Goal: Answer question/provide support: Answer question/provide support

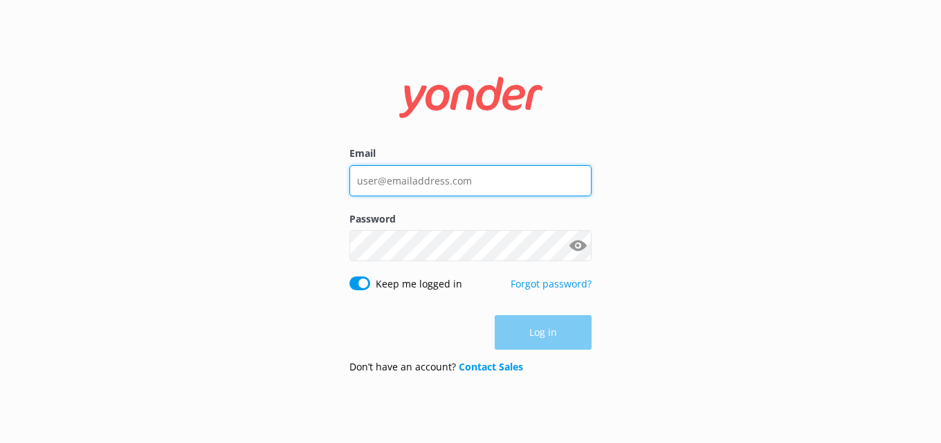
type input "[PERSON_NAME][EMAIL_ADDRESS][PERSON_NAME][DOMAIN_NAME]"
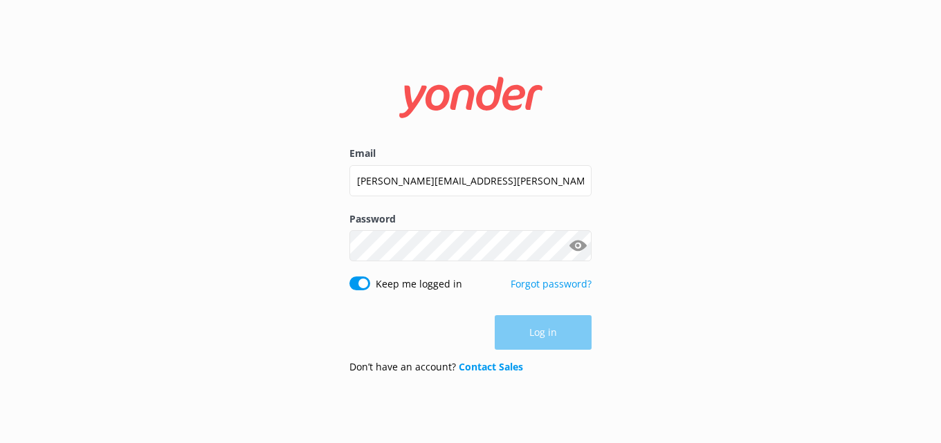
click at [538, 332] on div "Log in" at bounding box center [470, 332] width 242 height 35
click at [542, 325] on button "Log in" at bounding box center [543, 333] width 97 height 35
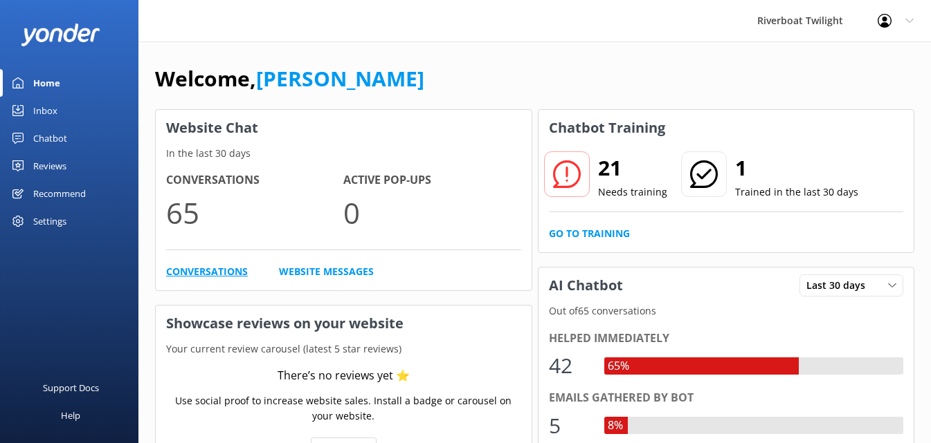
click at [232, 269] on link "Conversations" at bounding box center [207, 271] width 82 height 15
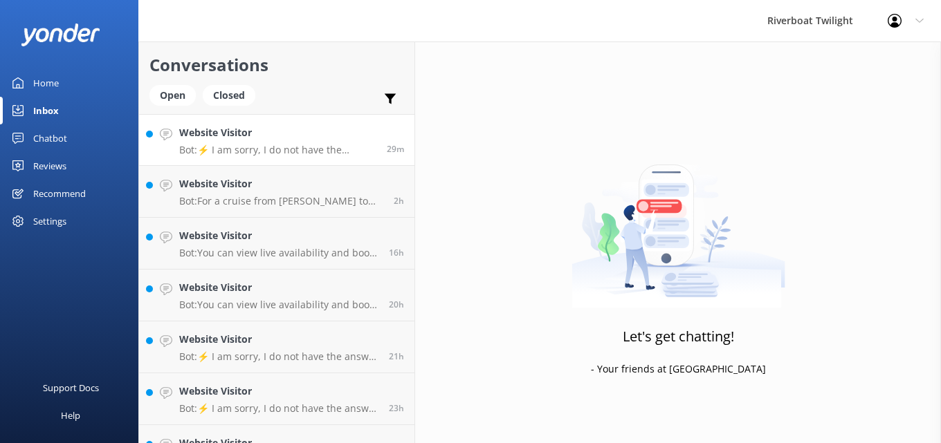
click at [255, 156] on link "Website Visitor Bot: ⚡ I am sorry, I do not have the answer to your question. Y…" at bounding box center [276, 140] width 275 height 52
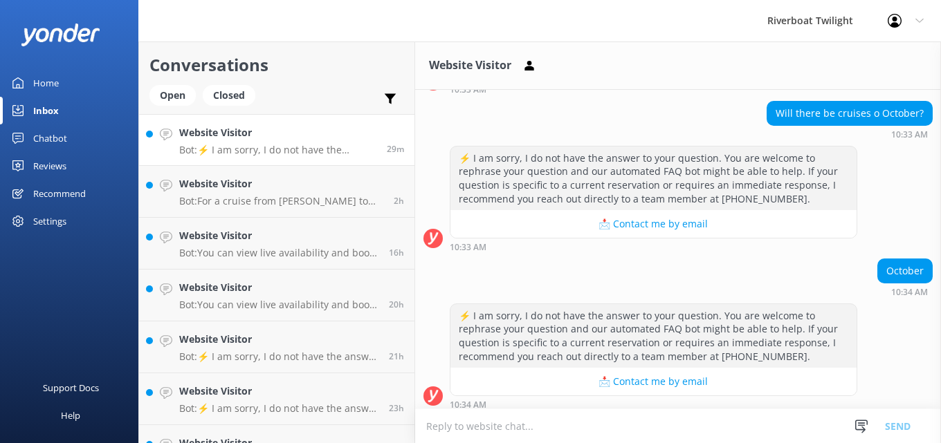
scroll to position [135, 0]
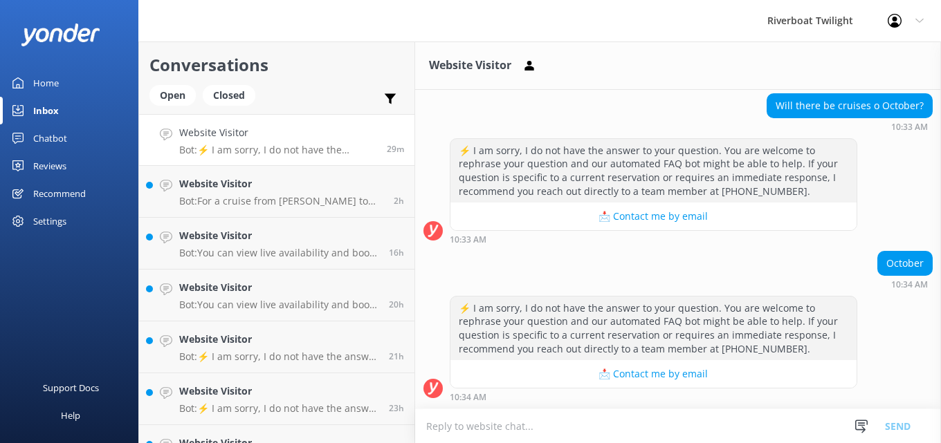
click at [491, 428] on textarea at bounding box center [678, 427] width 526 height 34
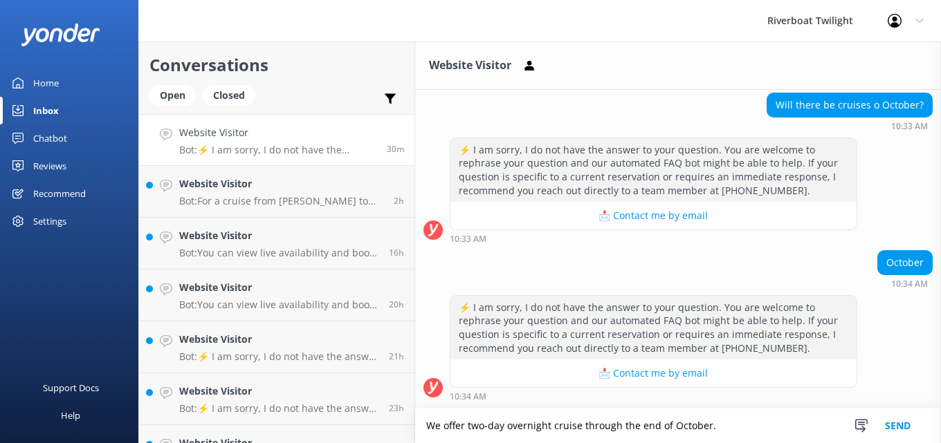
click at [735, 429] on textarea "We offer two-day overnight cruise through the end of October." at bounding box center [678, 426] width 526 height 35
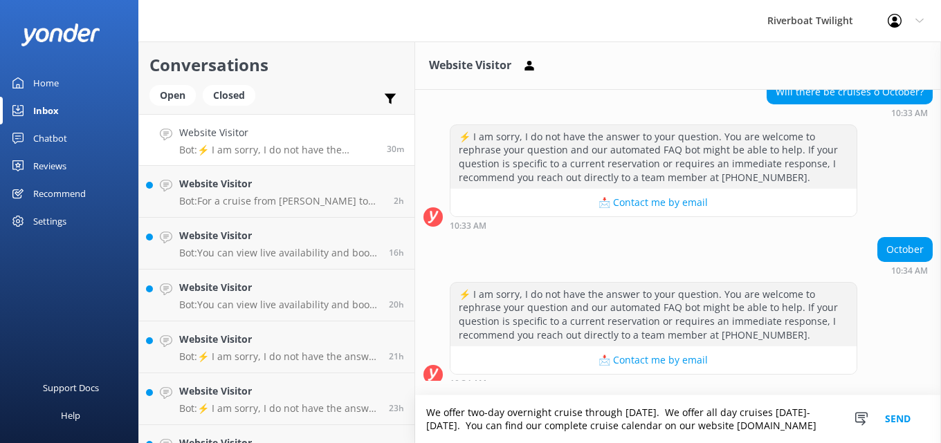
scroll to position [163, 0]
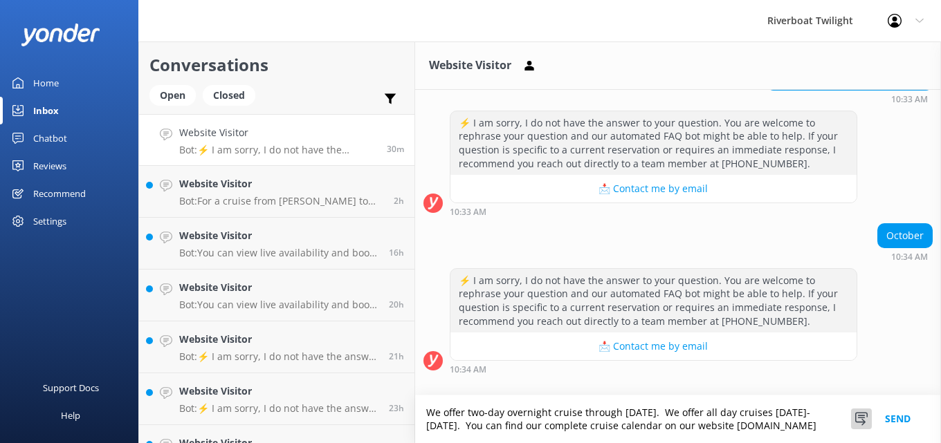
type textarea "We offer two-day overnight cruise through [DATE]. We offer all day cruises [DAT…"
click at [863, 412] on icon at bounding box center [861, 419] width 14 height 14
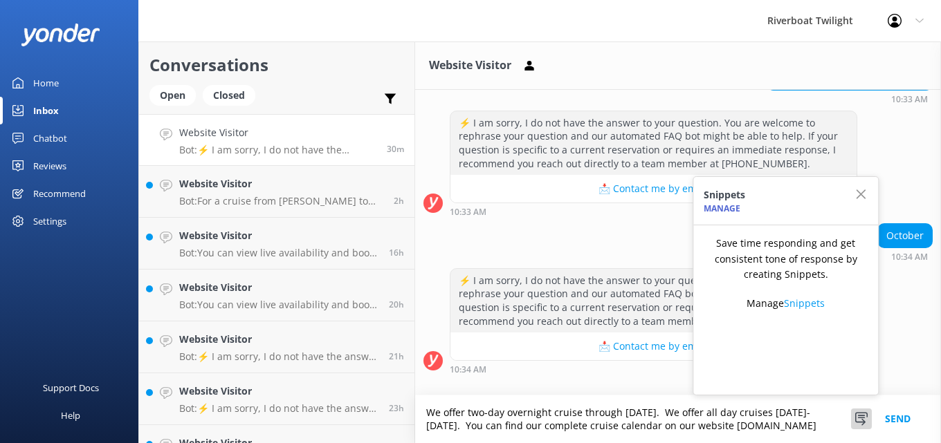
click at [789, 432] on textarea "We offer two-day overnight cruise through [DATE]. We offer all day cruises [DAT…" at bounding box center [678, 420] width 526 height 48
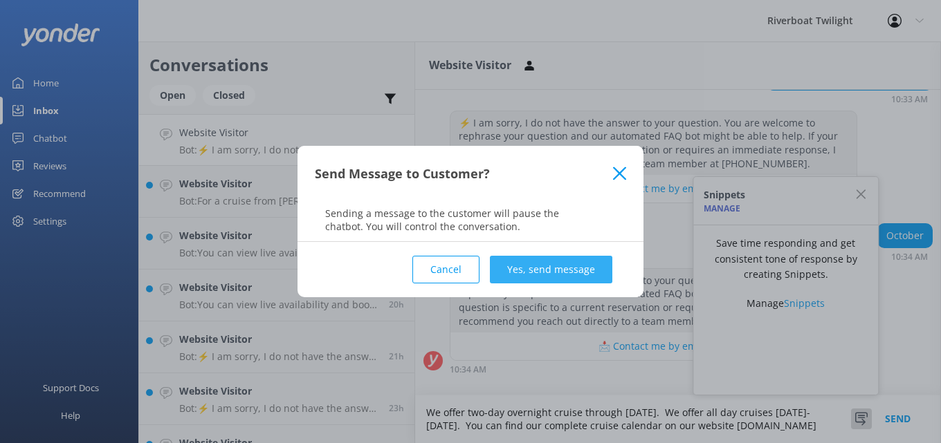
click at [555, 263] on button "Yes, send message" at bounding box center [551, 270] width 122 height 28
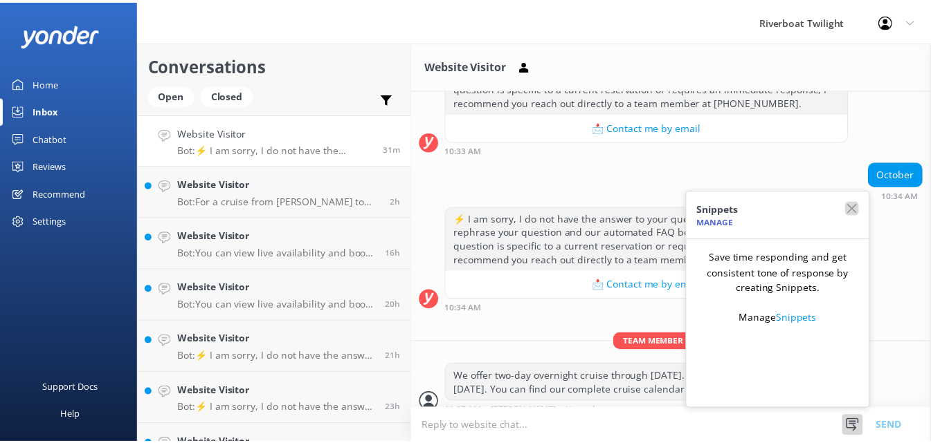
scroll to position [252, 0]
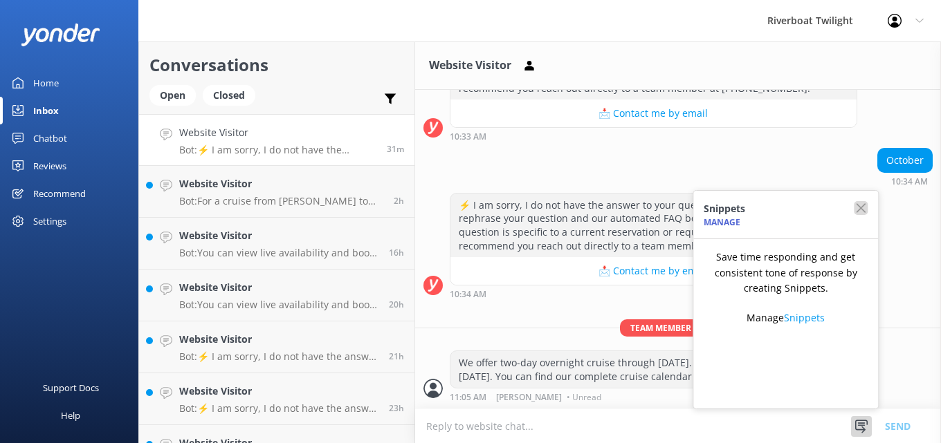
click at [860, 204] on icon "button" at bounding box center [861, 208] width 14 height 14
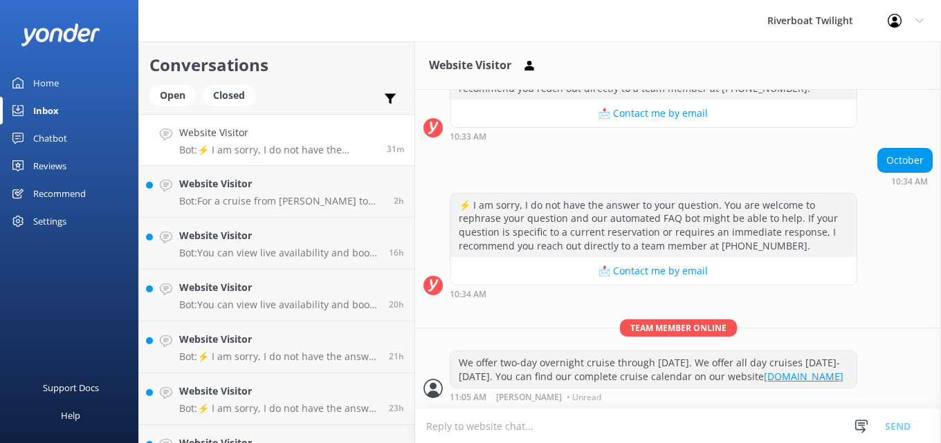
click at [42, 81] on div "Home" at bounding box center [46, 83] width 26 height 28
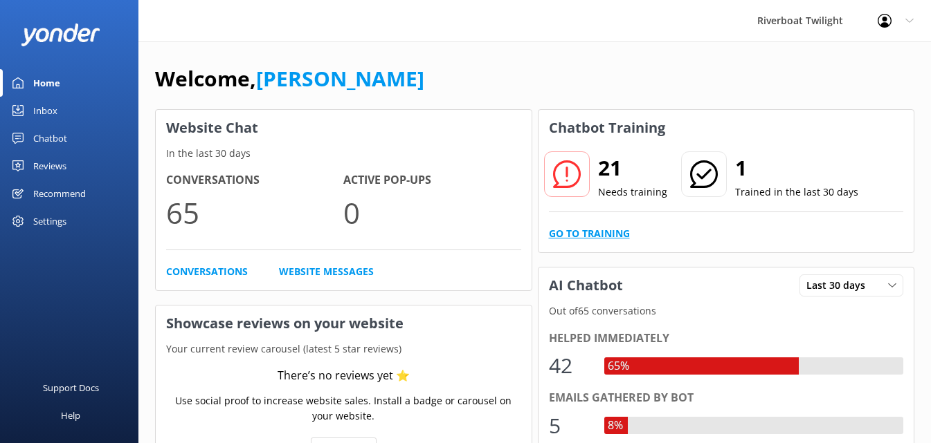
click at [578, 235] on link "Go to Training" at bounding box center [589, 233] width 81 height 15
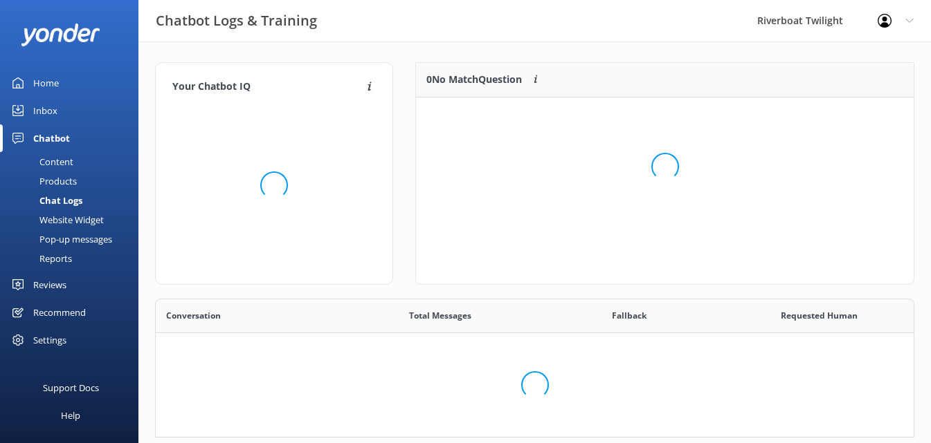
scroll to position [163, 486]
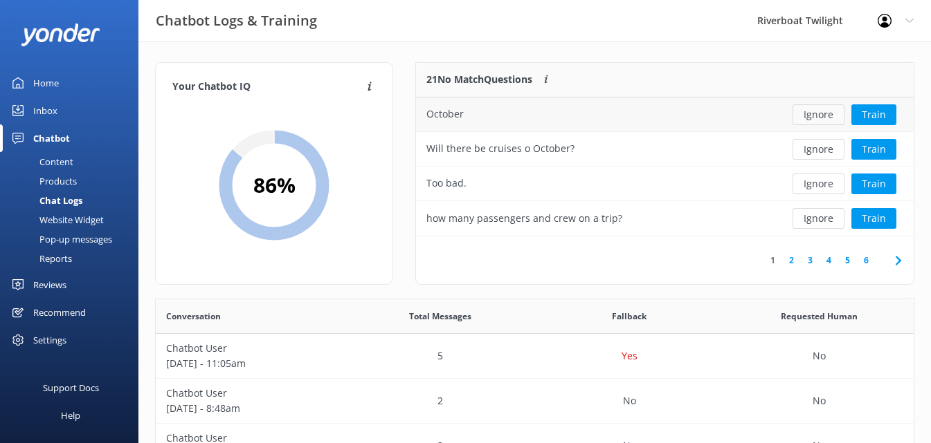
click at [831, 118] on button "Ignore" at bounding box center [818, 114] width 52 height 21
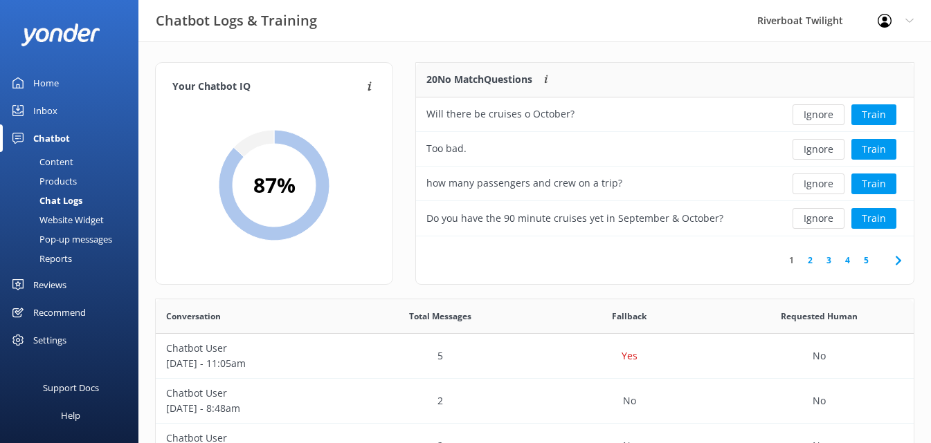
click at [831, 118] on button "Ignore" at bounding box center [818, 114] width 52 height 21
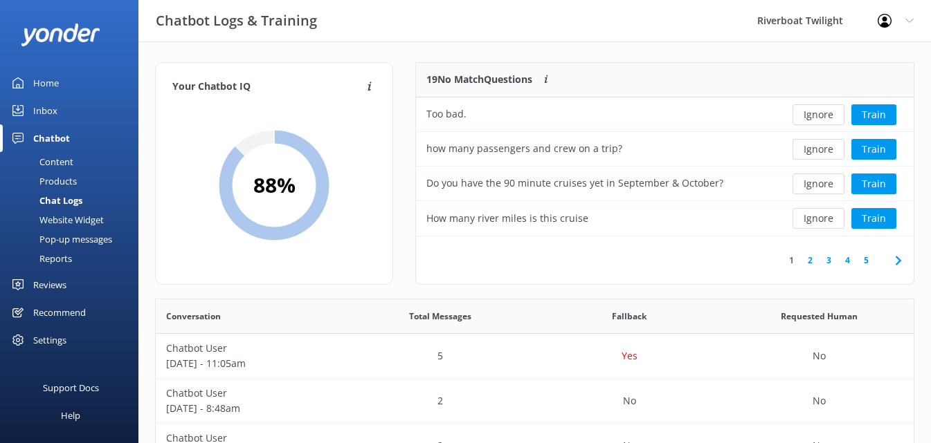
click at [831, 118] on button "Ignore" at bounding box center [818, 114] width 52 height 21
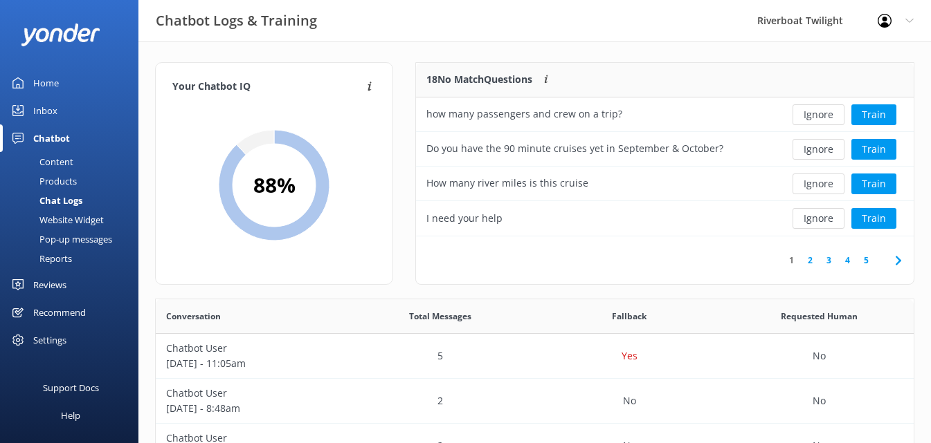
click at [831, 118] on button "Ignore" at bounding box center [818, 114] width 52 height 21
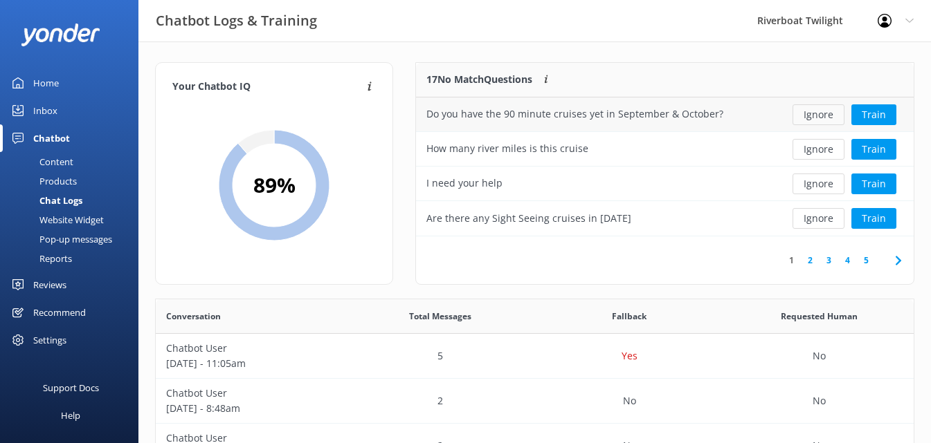
click at [829, 118] on button "Ignore" at bounding box center [818, 114] width 52 height 21
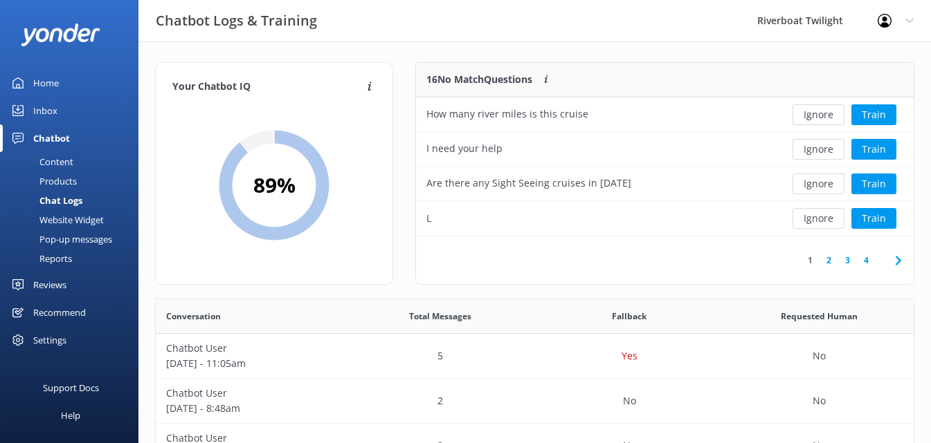
click at [829, 118] on button "Ignore" at bounding box center [818, 114] width 52 height 21
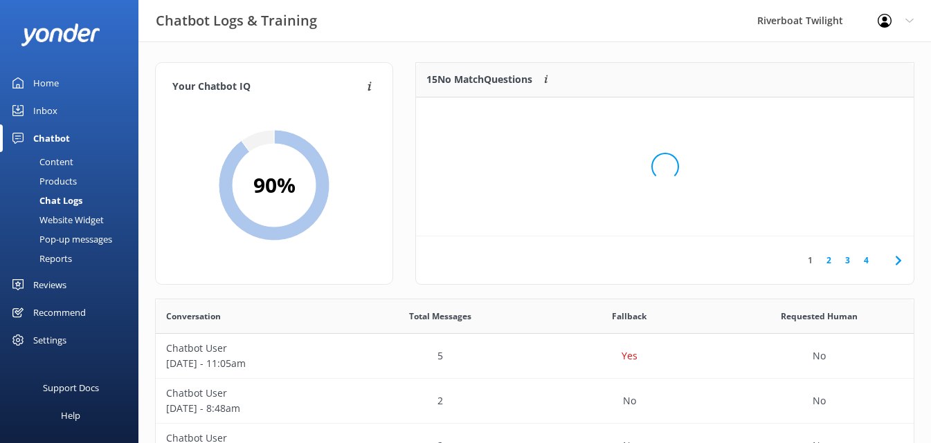
click at [829, 118] on div "Loading.." at bounding box center [665, 166] width 470 height 443
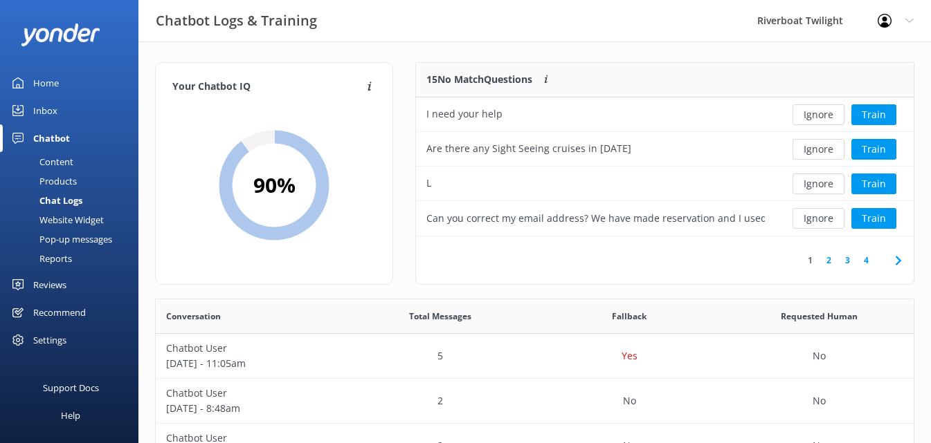
click at [829, 118] on button "Ignore" at bounding box center [818, 114] width 52 height 21
click at [829, 118] on div "Ignore Train" at bounding box center [844, 114] width 118 height 21
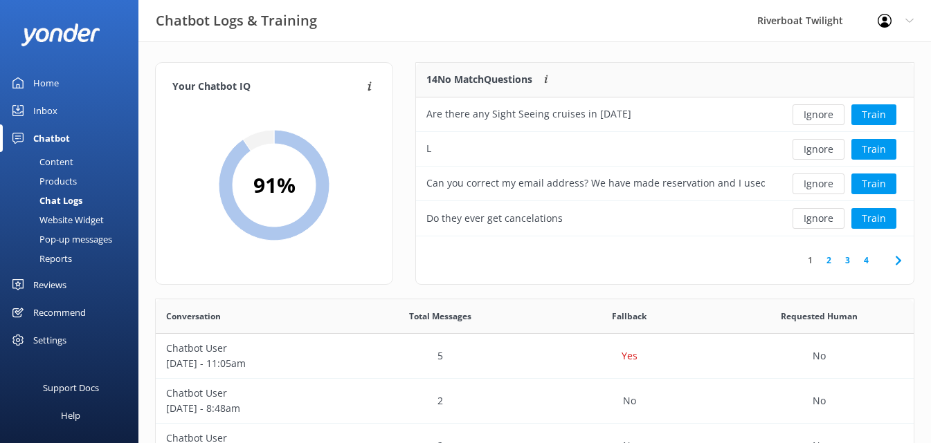
click at [829, 118] on button "Ignore" at bounding box center [818, 114] width 52 height 21
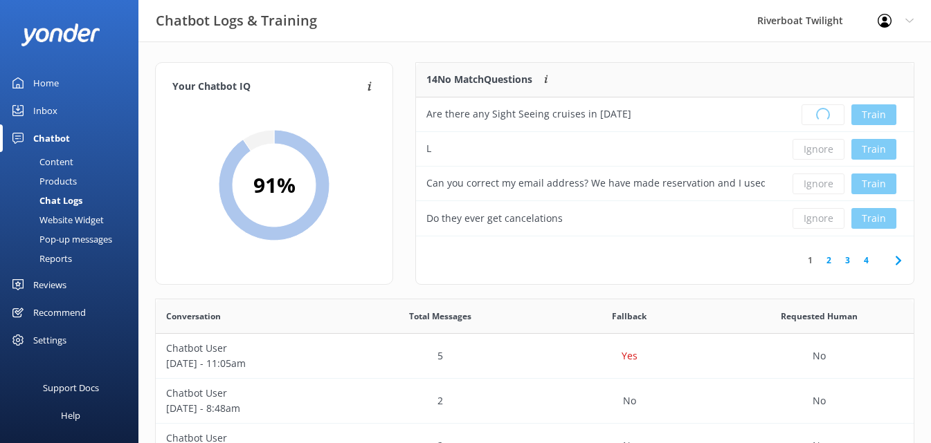
click at [829, 118] on div "Loading.. Train" at bounding box center [844, 114] width 118 height 21
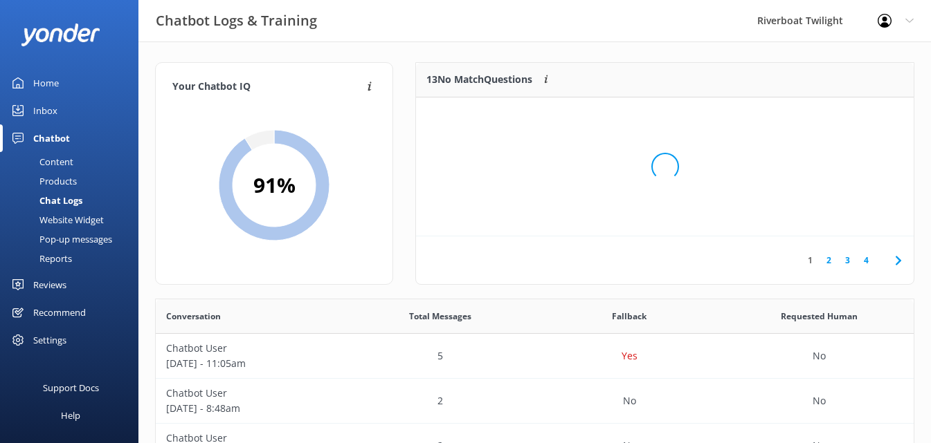
click at [829, 118] on div "Loading.." at bounding box center [665, 166] width 470 height 443
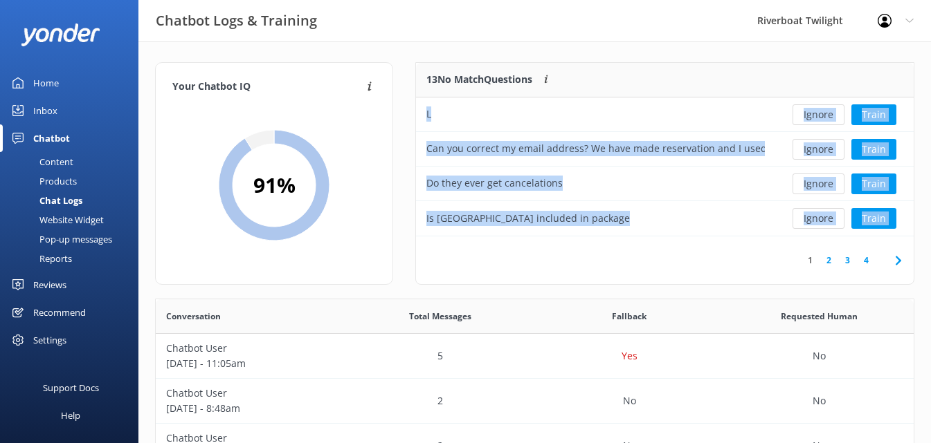
click at [829, 118] on button "Ignore" at bounding box center [818, 114] width 52 height 21
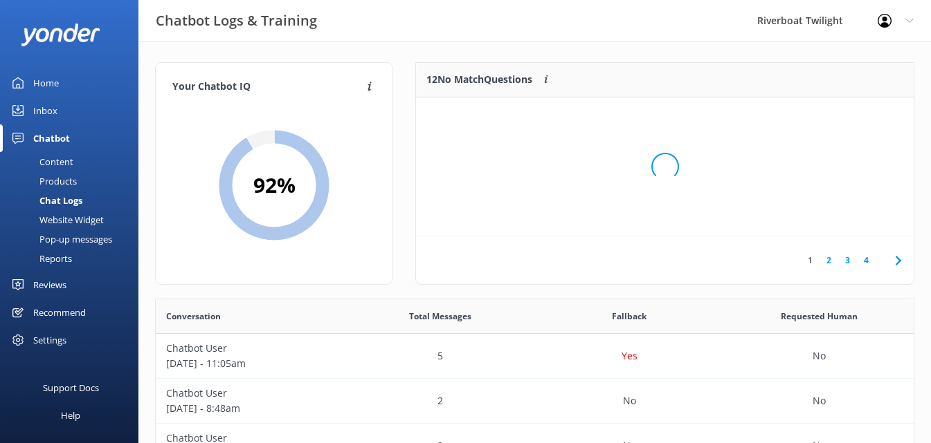
click at [829, 118] on div "Loading.." at bounding box center [665, 166] width 470 height 443
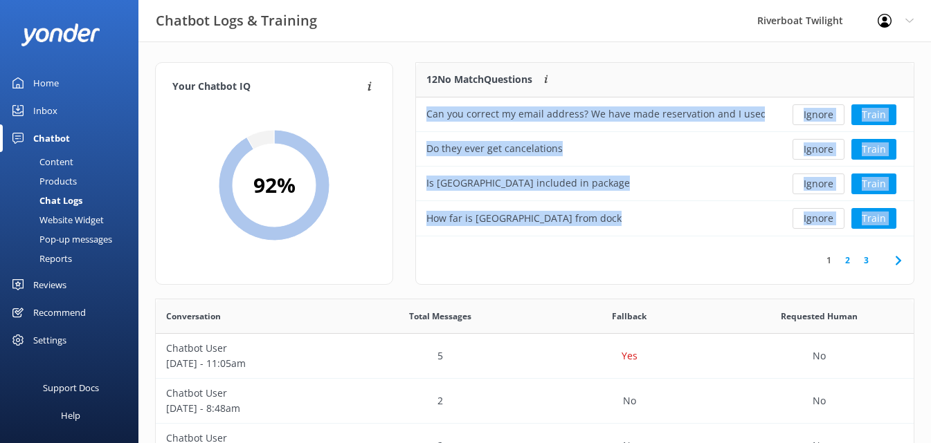
click at [829, 118] on button "Ignore" at bounding box center [818, 114] width 52 height 21
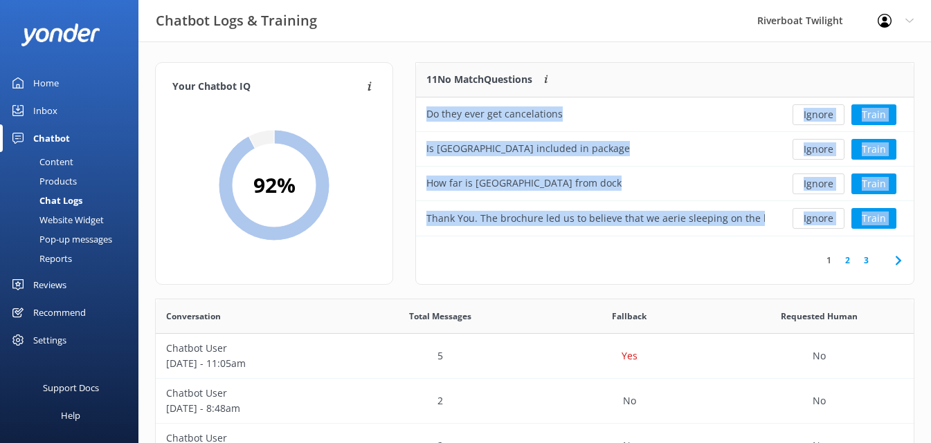
click at [829, 118] on button "Ignore" at bounding box center [818, 114] width 52 height 21
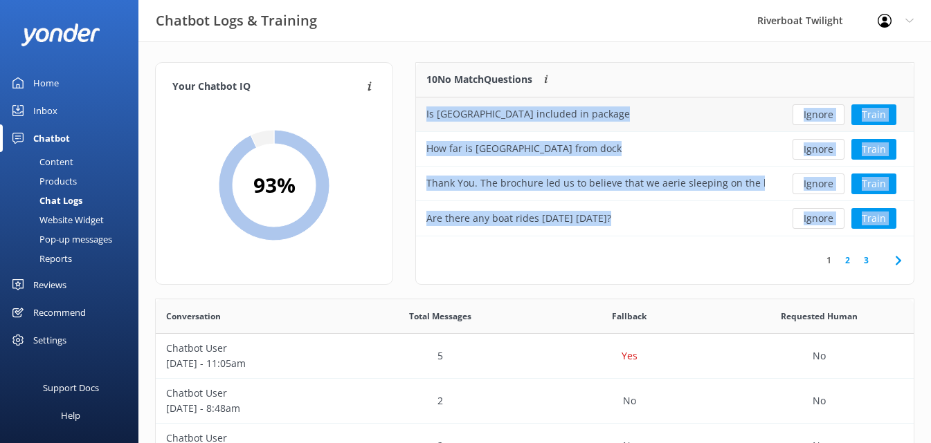
click at [777, 118] on div "Ignore Train" at bounding box center [844, 115] width 138 height 35
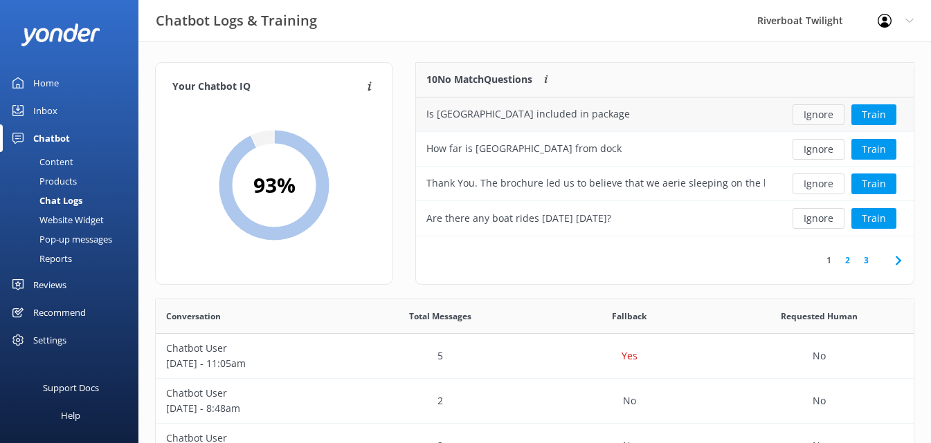
click at [816, 115] on button "Ignore" at bounding box center [818, 114] width 52 height 21
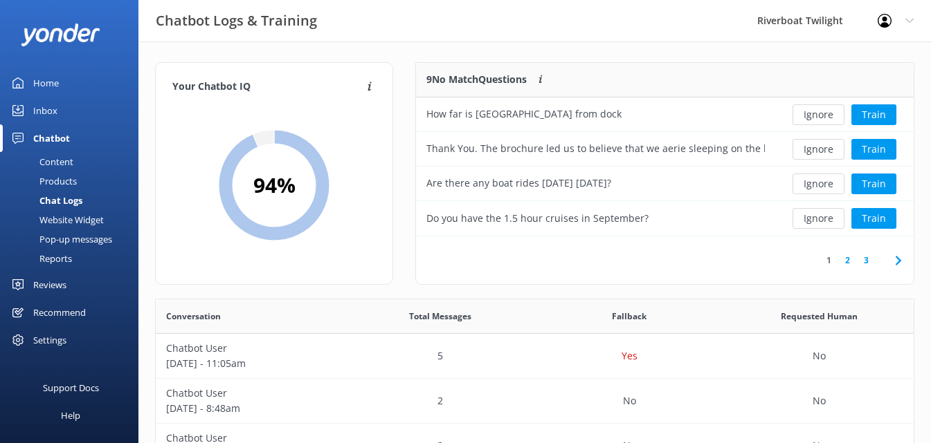
click at [816, 115] on button "Ignore" at bounding box center [818, 114] width 52 height 21
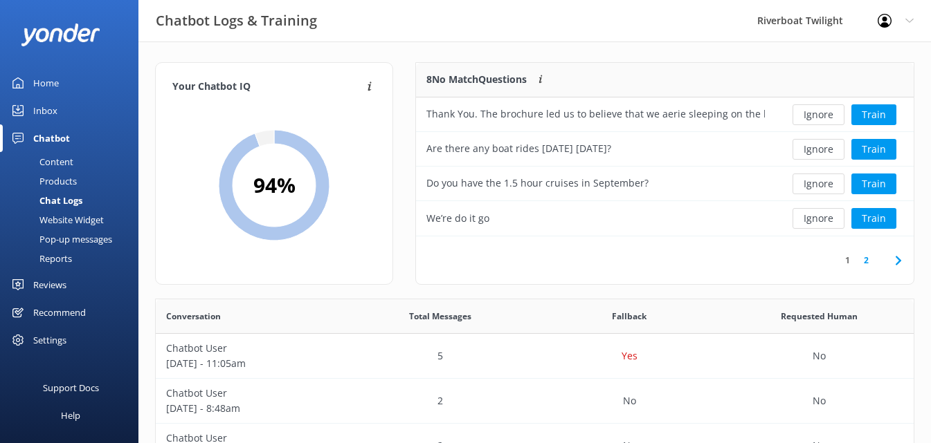
click at [816, 115] on button "Ignore" at bounding box center [818, 114] width 52 height 21
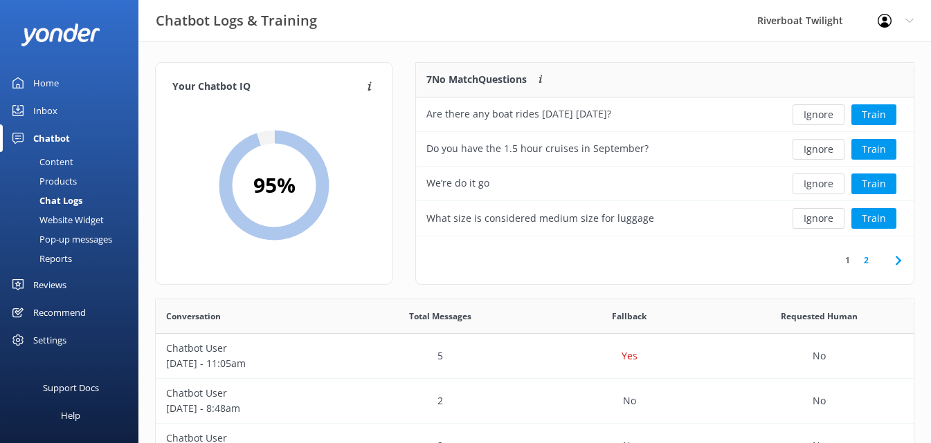
click at [816, 115] on button "Ignore" at bounding box center [818, 114] width 52 height 21
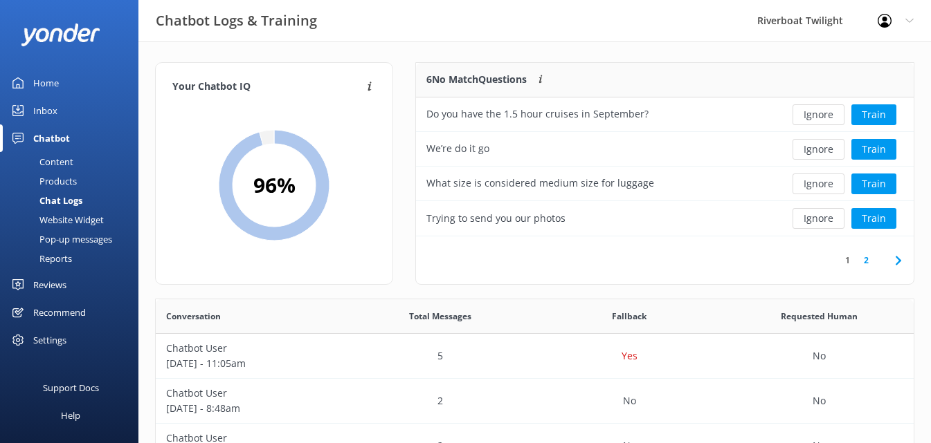
click at [816, 114] on button "Ignore" at bounding box center [818, 114] width 52 height 21
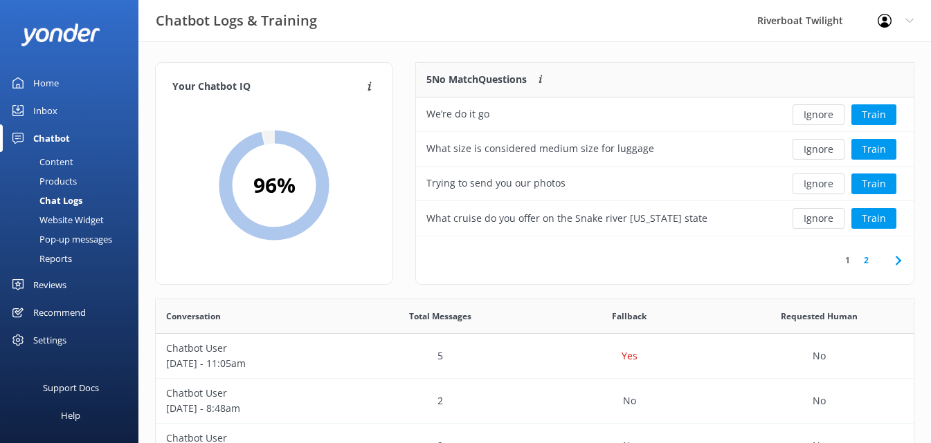
click at [816, 114] on button "Ignore" at bounding box center [818, 114] width 52 height 21
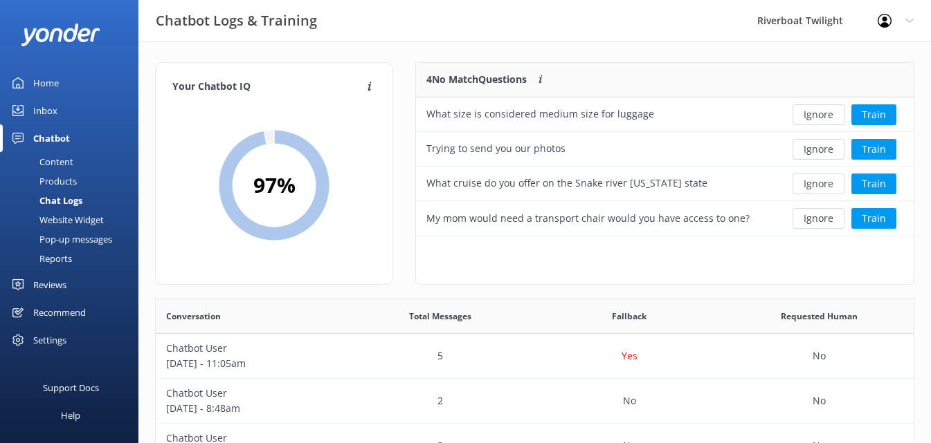
click at [816, 114] on button "Ignore" at bounding box center [818, 114] width 52 height 21
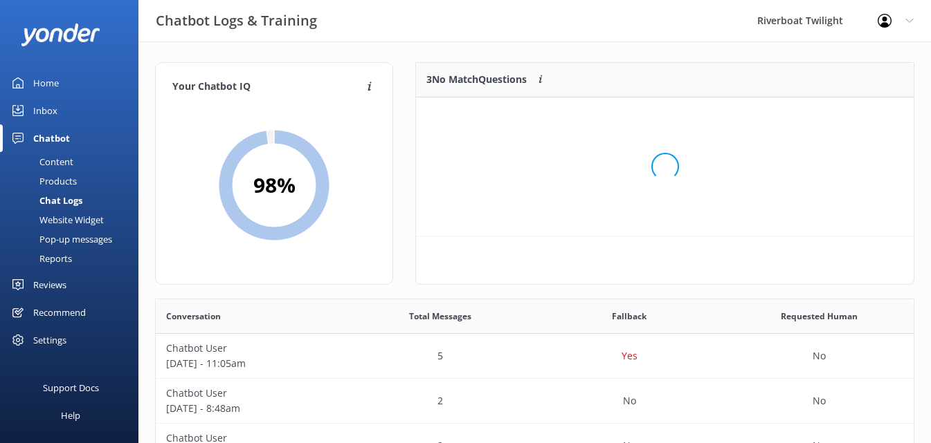
scroll to position [129, 486]
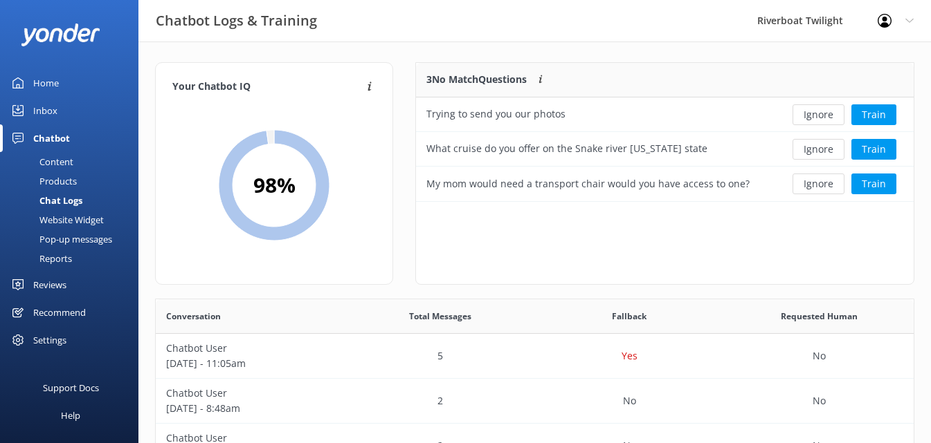
click at [816, 114] on button "Ignore" at bounding box center [818, 114] width 52 height 21
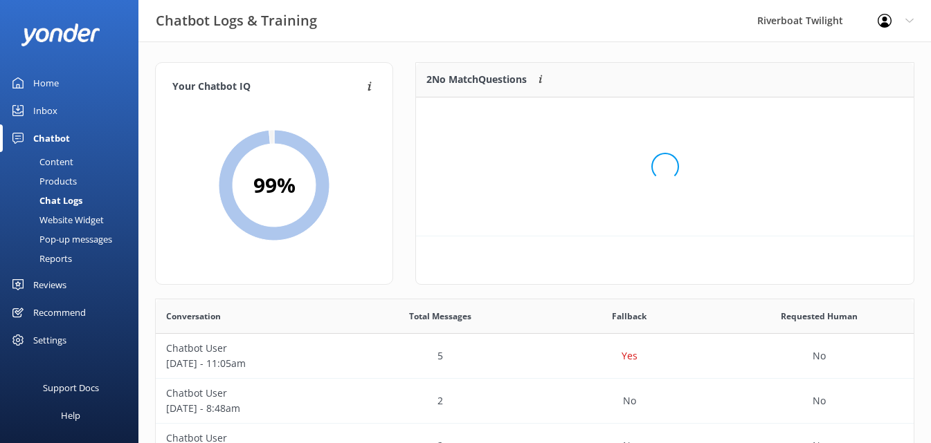
scroll to position [94, 486]
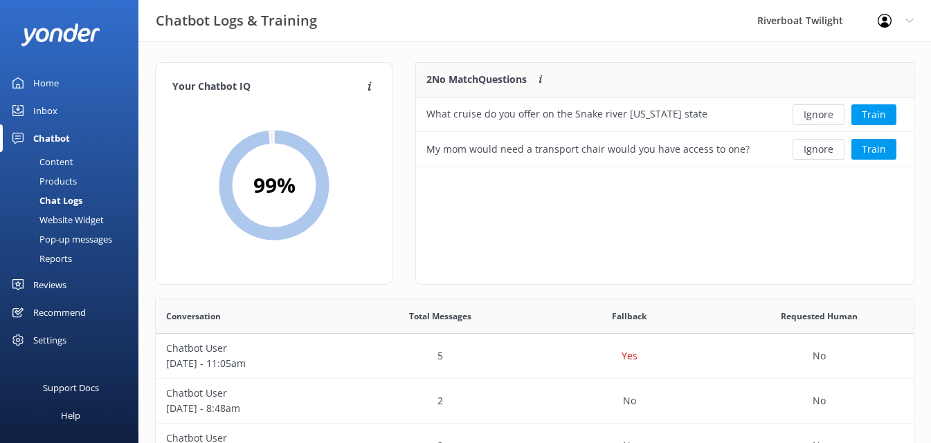
click at [816, 114] on button "Ignore" at bounding box center [818, 114] width 52 height 21
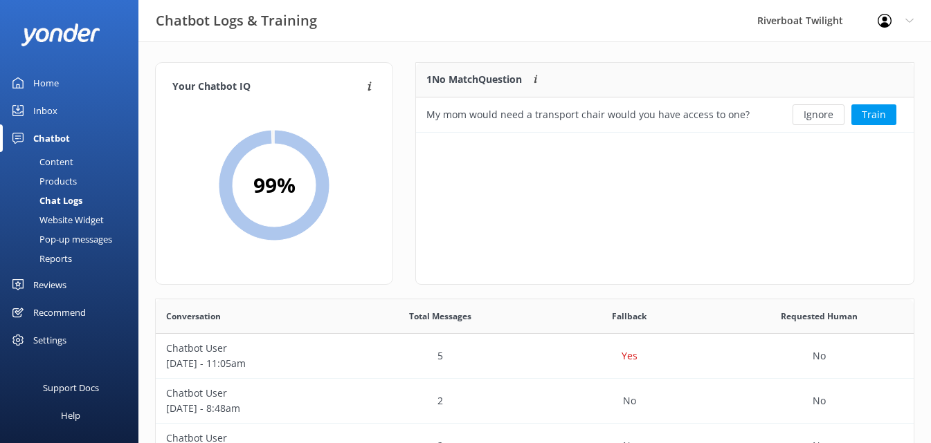
scroll to position [59, 486]
click at [816, 114] on button "Ignore" at bounding box center [818, 114] width 52 height 21
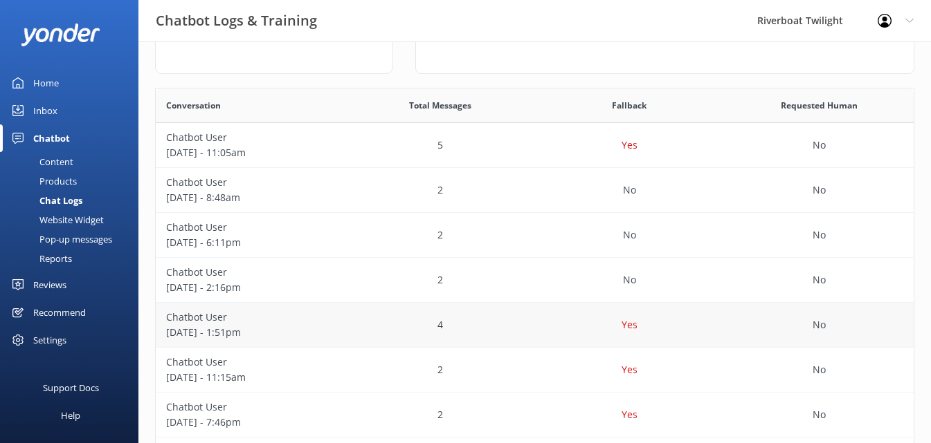
scroll to position [69, 0]
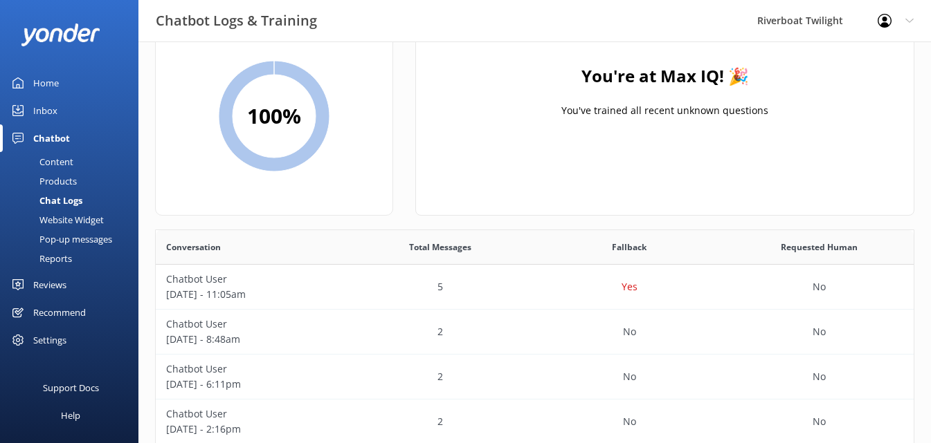
click at [53, 80] on div "Home" at bounding box center [46, 83] width 26 height 28
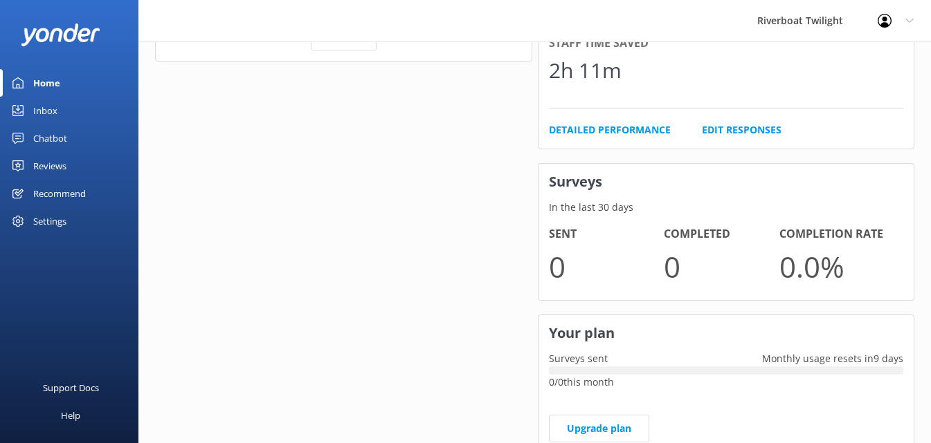
scroll to position [467, 0]
